Goal: Navigation & Orientation: Understand site structure

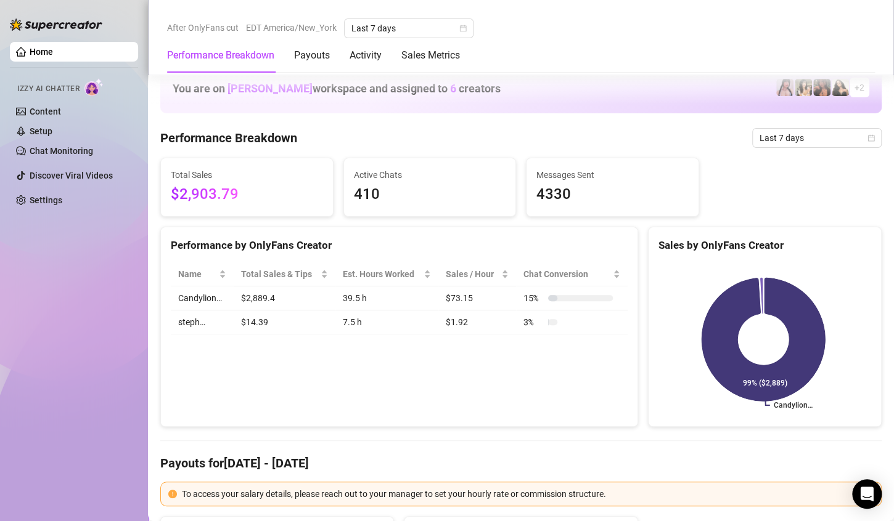
scroll to position [603, 0]
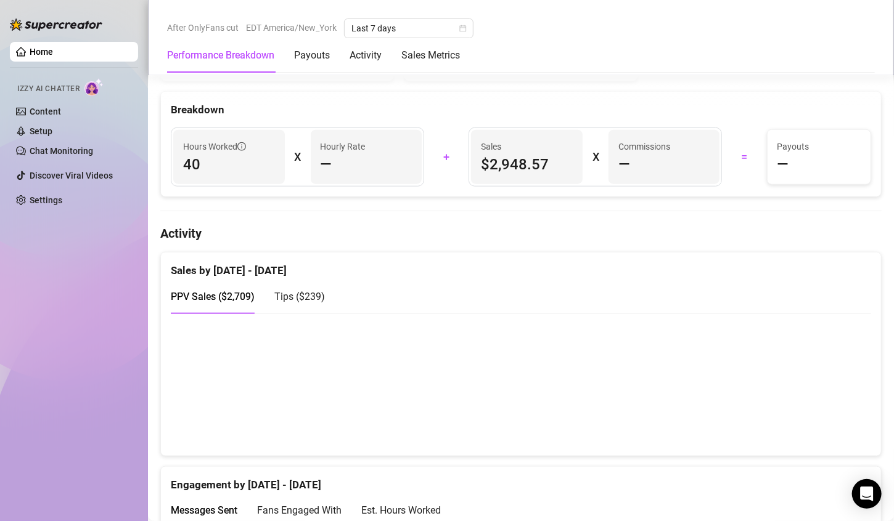
scroll to position [510, 0]
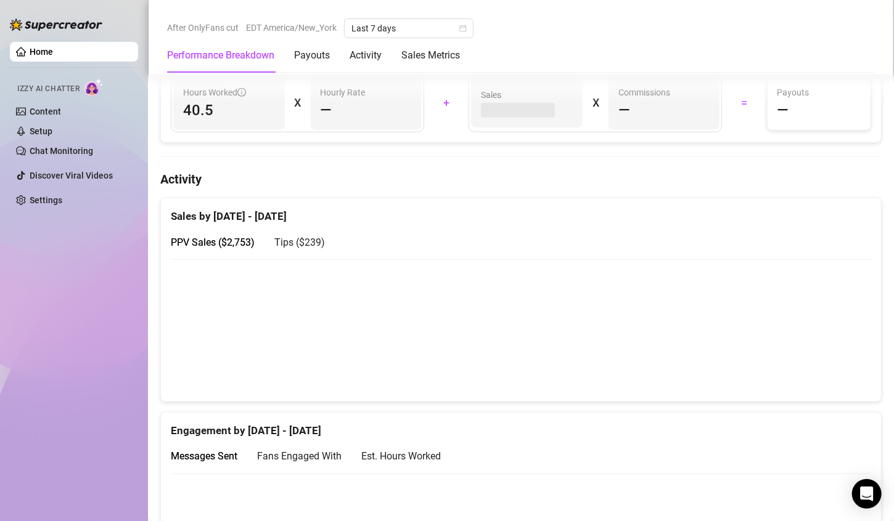
scroll to position [515, 0]
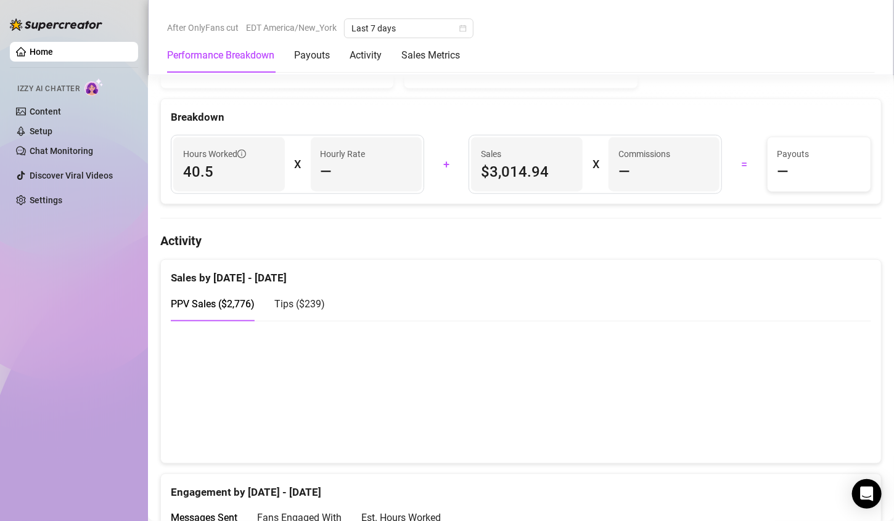
scroll to position [595, 0]
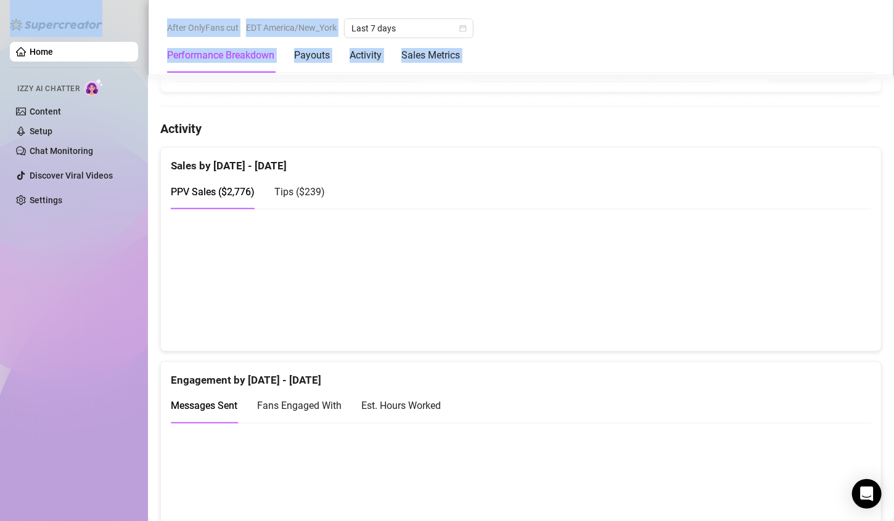
click at [76, 0] on html "Home Izzy AI Chatter Content Setup Chat Monitoring Discover Viral Videos Settin…" at bounding box center [447, 260] width 894 height 521
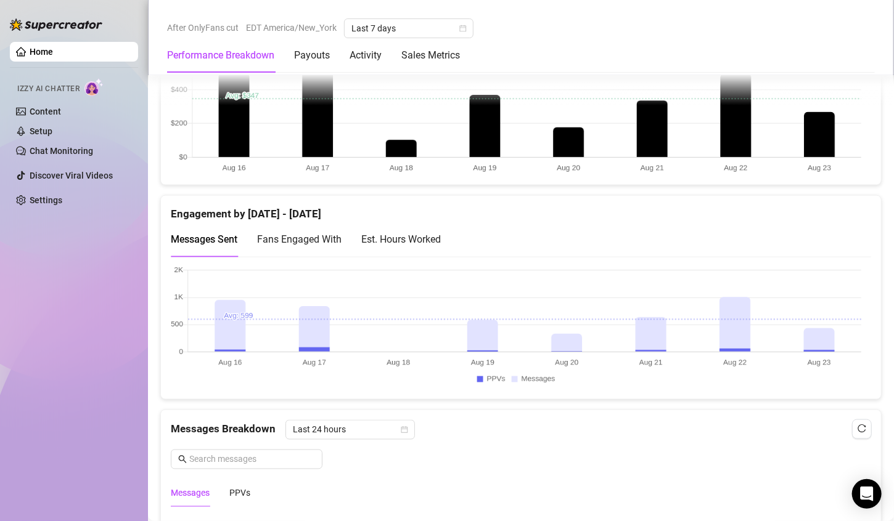
scroll to position [640, 0]
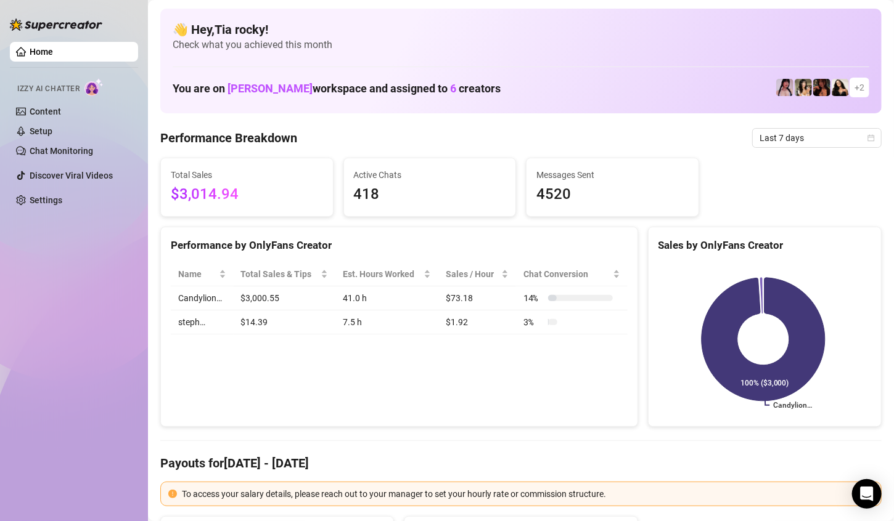
click at [2, 76] on aside "Home Izzy AI Chatter Content Setup Chat Monitoring Discover Viral Videos Settin…" at bounding box center [74, 260] width 148 height 521
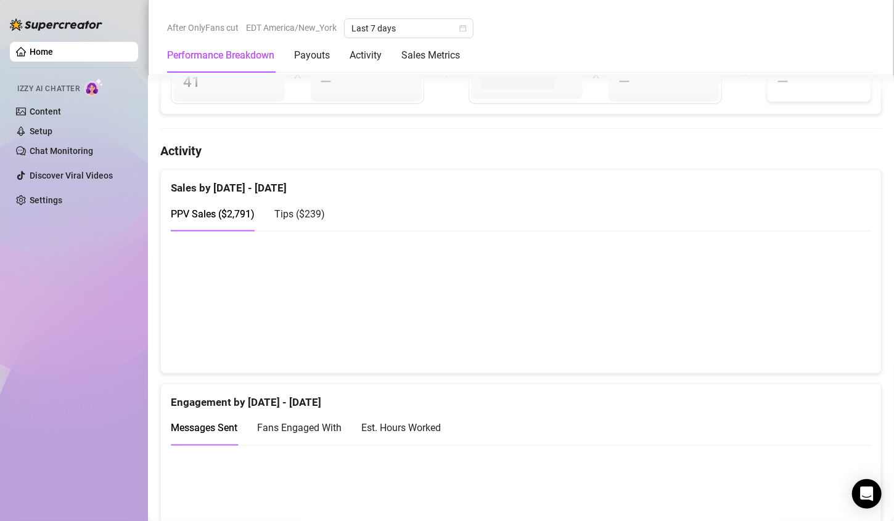
scroll to position [572, 0]
click at [735, 325] on canvas at bounding box center [516, 303] width 690 height 123
drag, startPoint x: 818, startPoint y: 313, endPoint x: 818, endPoint y: 301, distance: 11.7
click at [818, 303] on canvas at bounding box center [516, 303] width 690 height 123
click at [818, 325] on canvas at bounding box center [516, 303] width 690 height 123
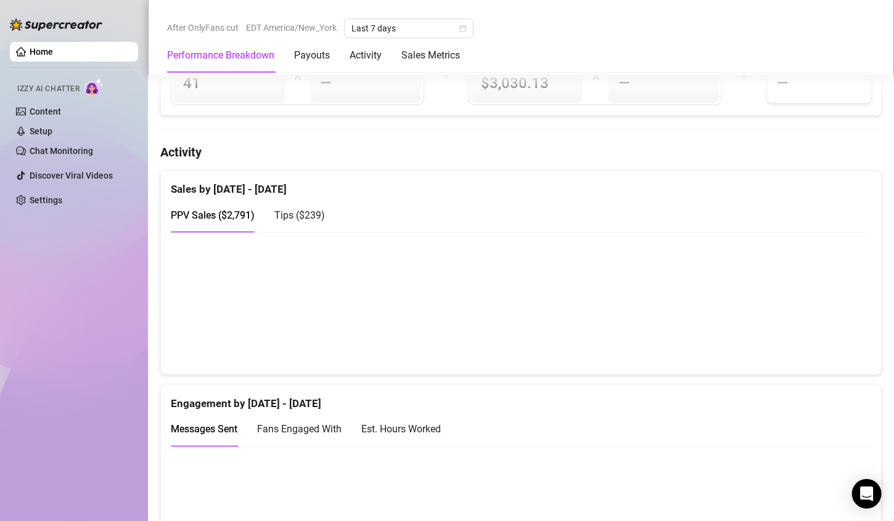
click at [816, 308] on canvas at bounding box center [516, 303] width 690 height 123
drag, startPoint x: 711, startPoint y: 293, endPoint x: 748, endPoint y: 300, distance: 38.2
click at [725, 293] on canvas at bounding box center [516, 303] width 690 height 123
click at [749, 300] on canvas at bounding box center [516, 303] width 690 height 123
drag, startPoint x: 682, startPoint y: 293, endPoint x: 725, endPoint y: 302, distance: 44.1
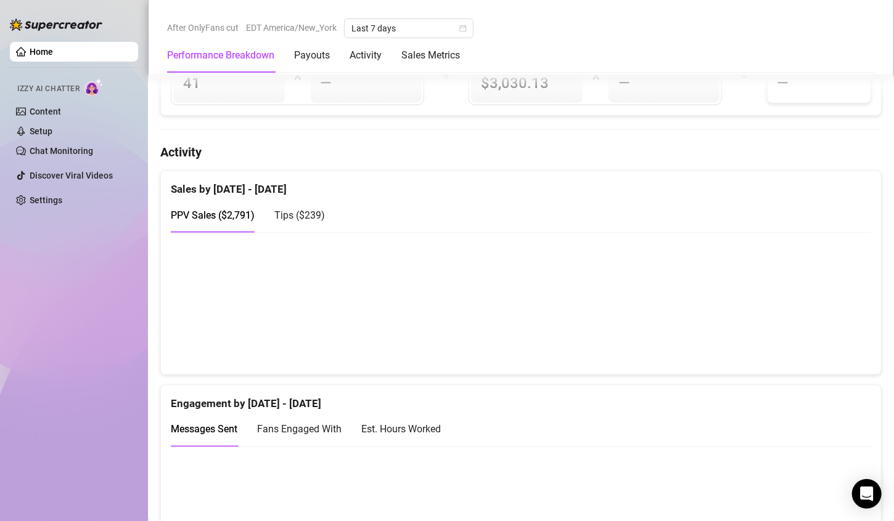
click at [724, 301] on canvas at bounding box center [516, 303] width 690 height 123
drag, startPoint x: 739, startPoint y: 308, endPoint x: 732, endPoint y: 305, distance: 7.8
click at [735, 306] on canvas at bounding box center [516, 303] width 690 height 123
click at [660, 313] on canvas at bounding box center [516, 303] width 690 height 123
drag, startPoint x: 748, startPoint y: 283, endPoint x: 752, endPoint y: 233, distance: 50.8
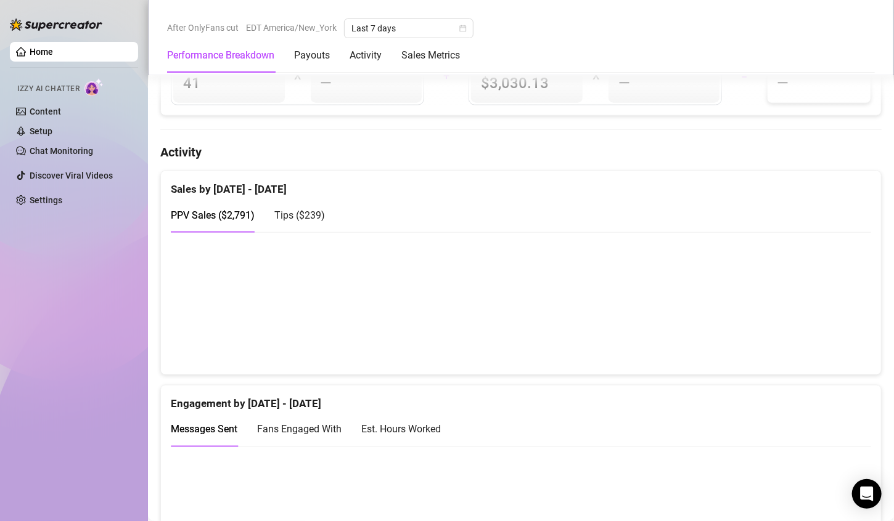
click at [749, 256] on canvas at bounding box center [516, 303] width 690 height 123
drag, startPoint x: 751, startPoint y: 233, endPoint x: 740, endPoint y: 269, distance: 38.2
click at [739, 272] on div "Sales by Aug 15 - Aug 22 PPV Sales ( $2,791 ) Tips ( $239 )" at bounding box center [520, 273] width 721 height 205
click at [736, 285] on canvas at bounding box center [516, 303] width 690 height 123
drag, startPoint x: 734, startPoint y: 304, endPoint x: 774, endPoint y: 266, distance: 55.4
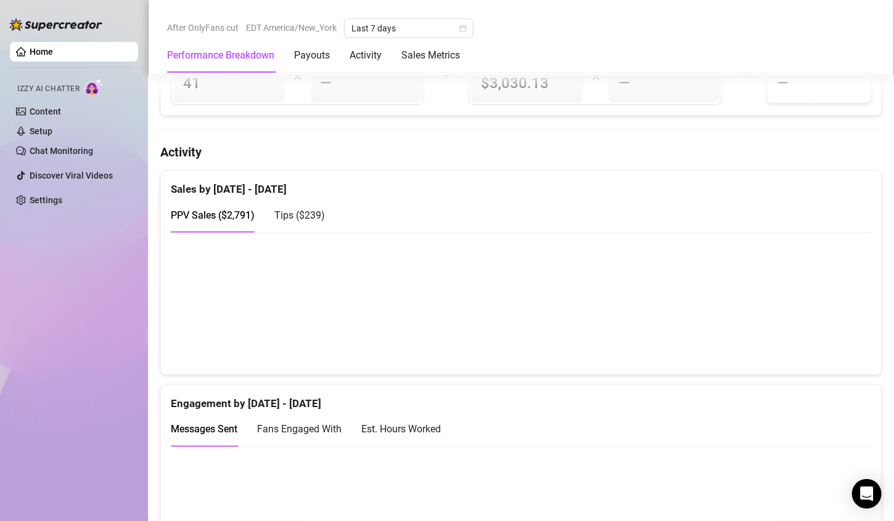
click at [736, 302] on canvas at bounding box center [516, 303] width 690 height 123
click at [719, 300] on canvas at bounding box center [516, 303] width 690 height 123
click at [730, 307] on canvas at bounding box center [516, 303] width 690 height 123
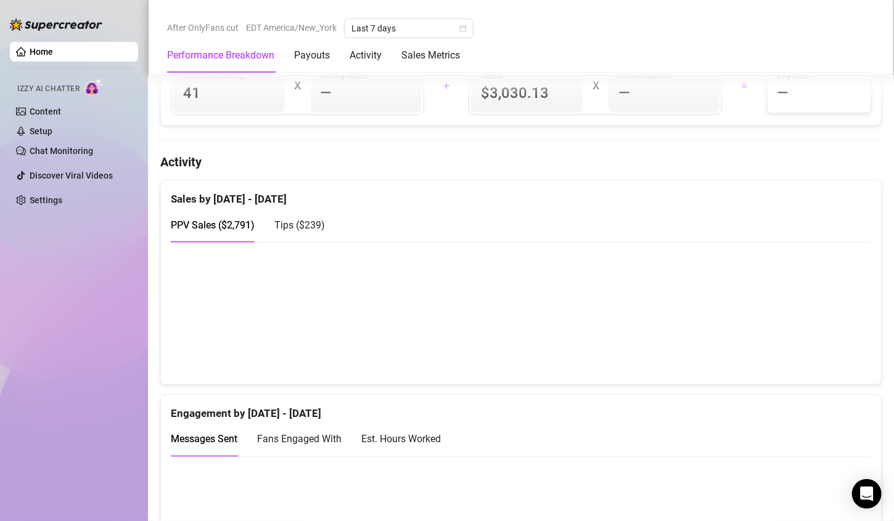
scroll to position [576, 0]
